Goal: Find contact information: Find contact information

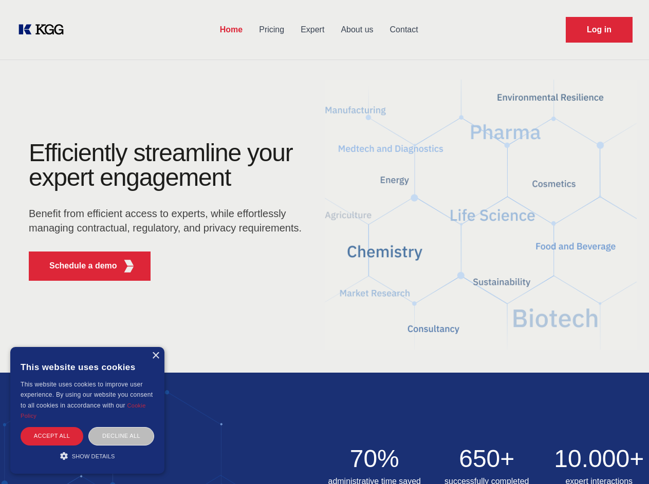
click at [324, 242] on div "Efficiently streamline your expert engagement Benefit from efficient access to …" at bounding box center [168, 215] width 312 height 148
click at [77, 266] on p "Schedule a demo" at bounding box center [83, 266] width 68 height 12
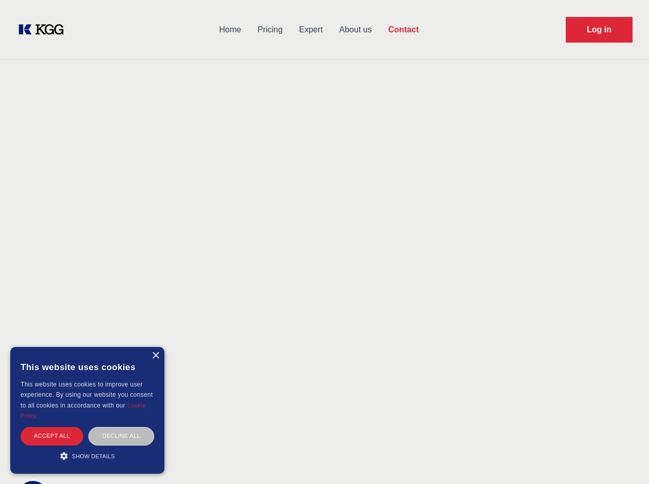
click at [155, 356] on div "× This website uses cookies This website uses cookies to improve user experienc…" at bounding box center [87, 410] width 154 height 127
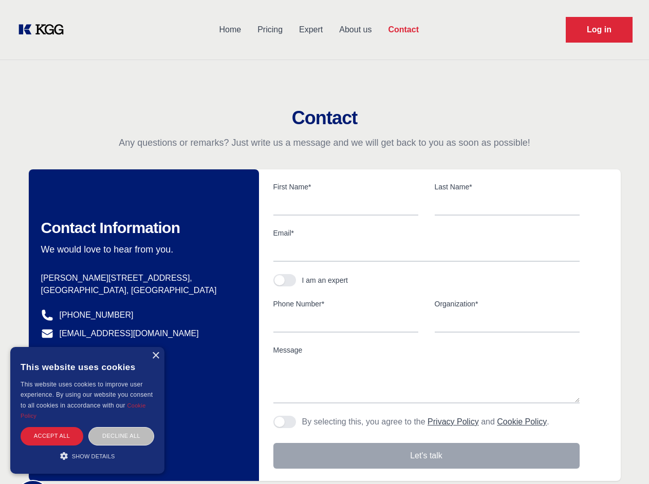
click at [52, 436] on div "Accept all" at bounding box center [52, 436] width 63 height 18
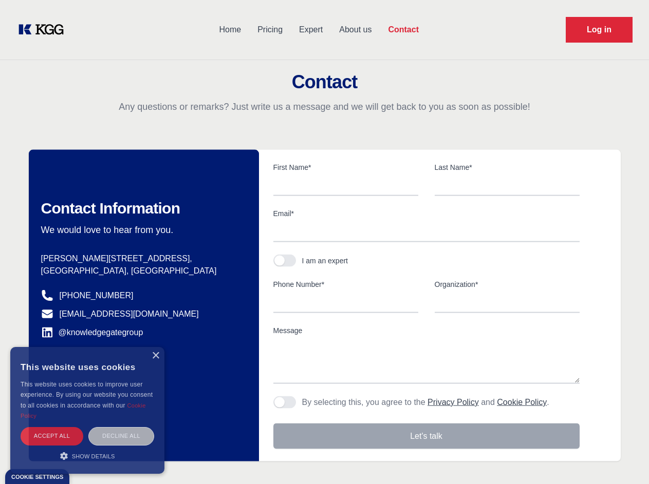
click at [121, 436] on body "Home Pricing Expert About us Contact Log in Contact Any questions or remarks? J…" at bounding box center [324, 451] width 649 height 903
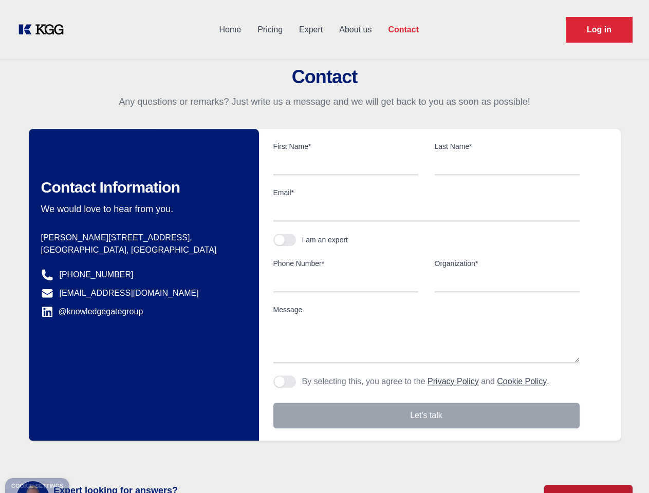
click at [87, 456] on main "Contact Any questions or remarks? Just write us a message and we will get back …" at bounding box center [324, 267] width 649 height 535
